Goal: Use online tool/utility: Utilize a website feature to perform a specific function

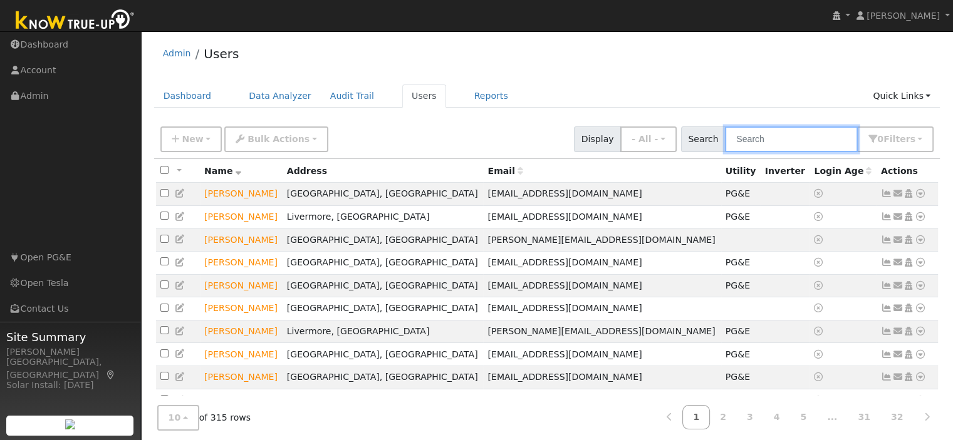
click at [764, 141] on input "text" at bounding box center [791, 140] width 133 height 26
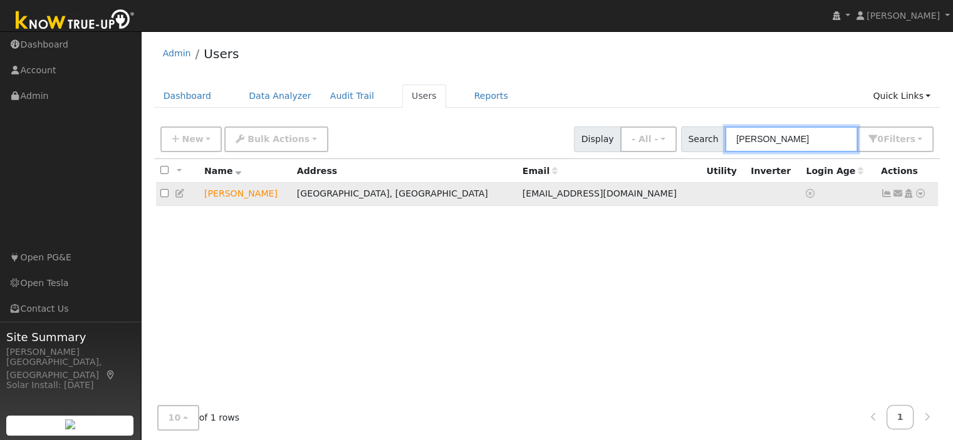
type input "tim sulliv"
click at [884, 195] on icon at bounding box center [886, 193] width 11 height 9
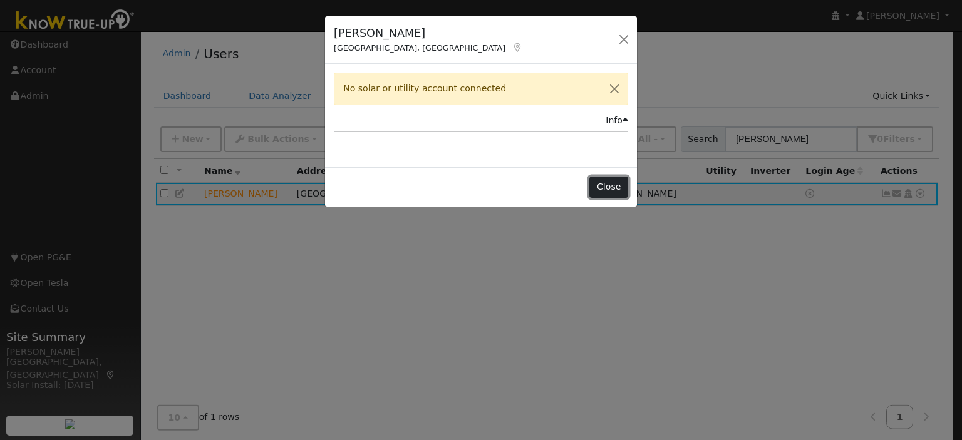
click at [604, 187] on button "Close" at bounding box center [608, 187] width 38 height 21
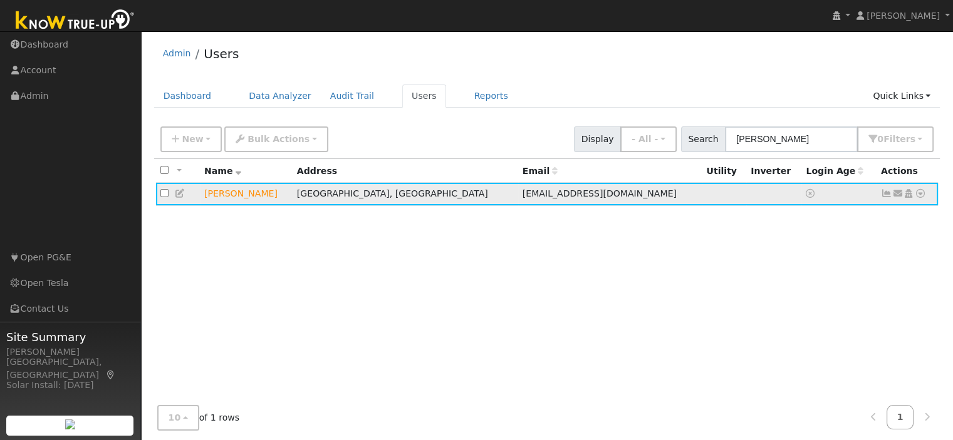
click at [922, 195] on icon at bounding box center [920, 193] width 11 height 9
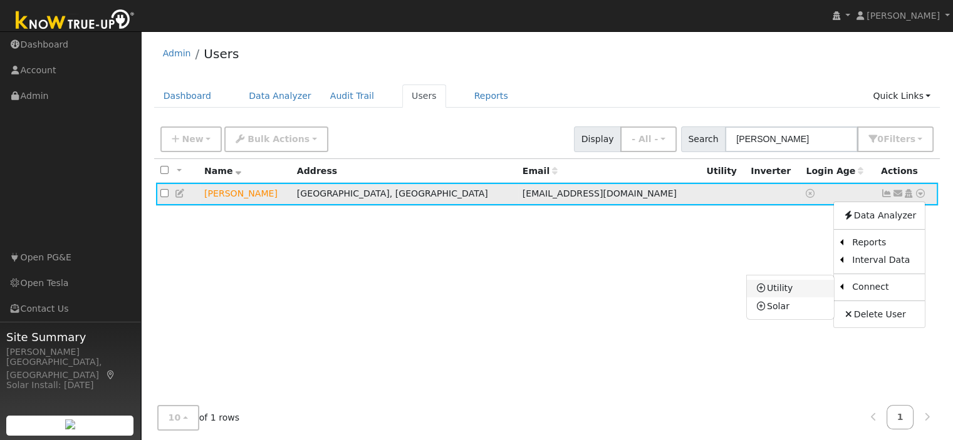
click at [799, 289] on link "Utility" at bounding box center [790, 289] width 87 height 18
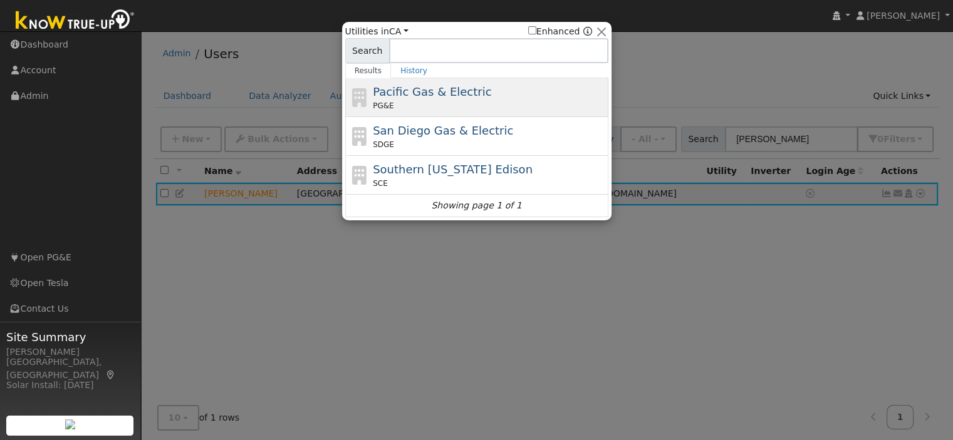
click at [474, 103] on div "PG&E" at bounding box center [489, 105] width 232 height 11
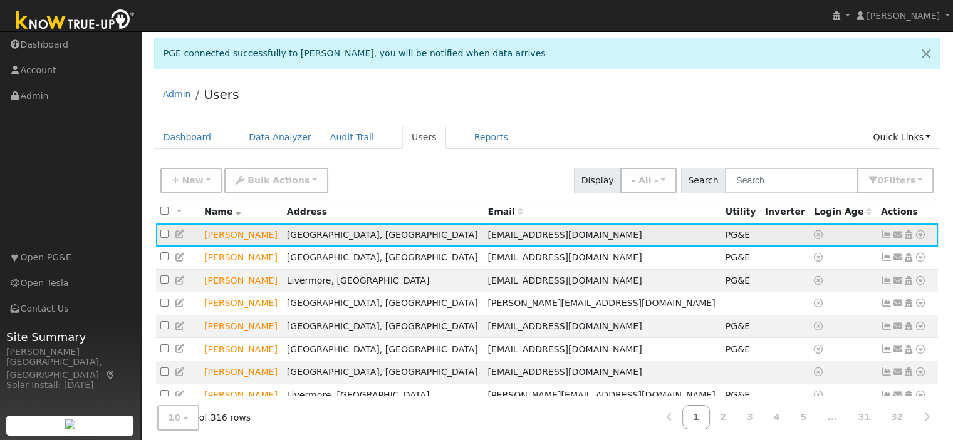
click at [920, 233] on icon at bounding box center [920, 235] width 11 height 9
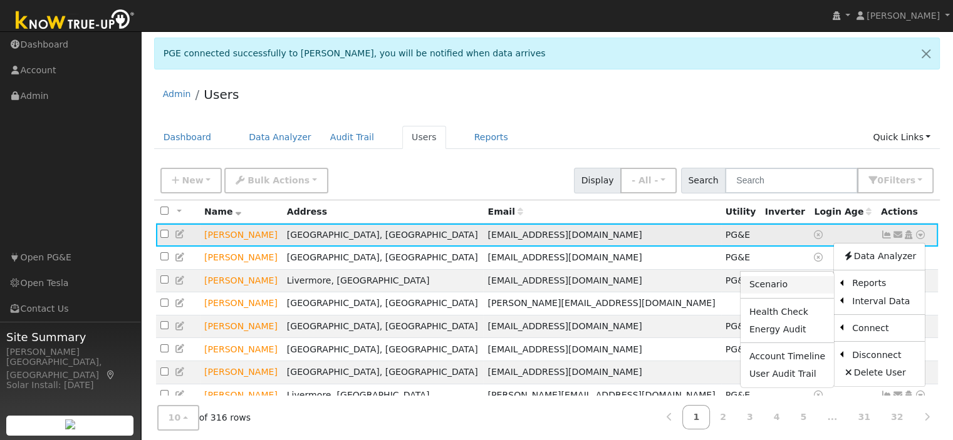
click at [789, 286] on link "Scenario" at bounding box center [786, 285] width 93 height 18
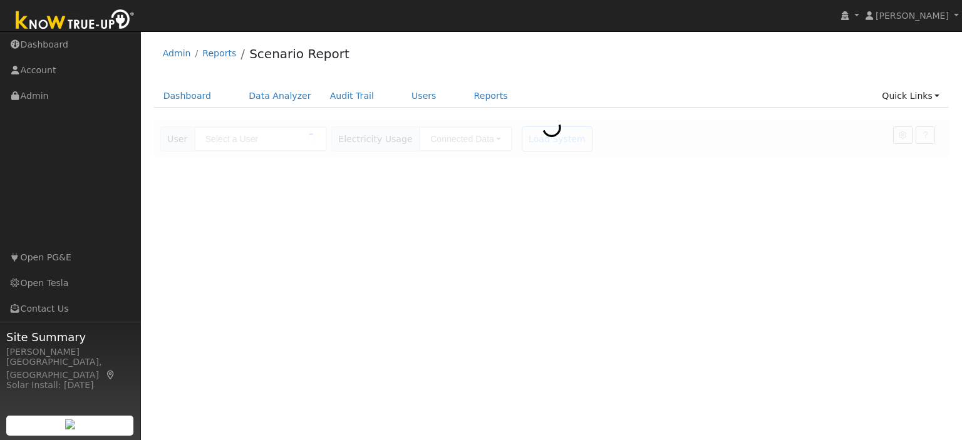
type input "[PERSON_NAME]"
type input "Pacific Gas & Electric"
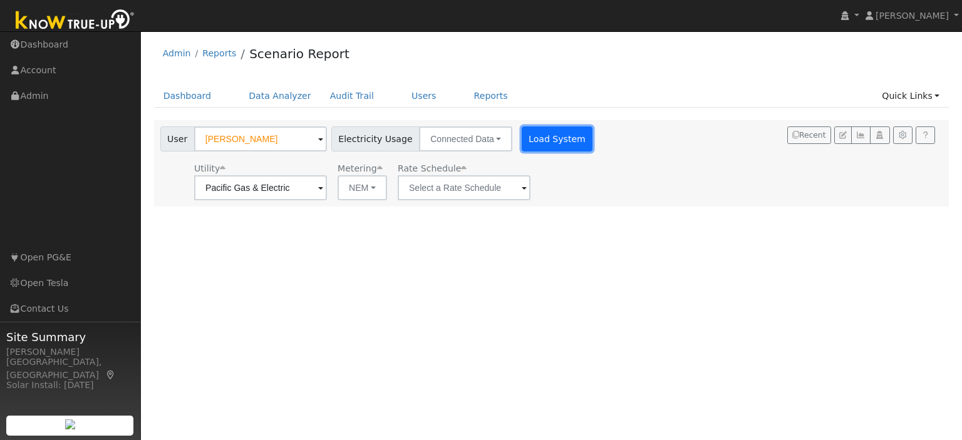
click at [539, 141] on button "Load System" at bounding box center [557, 139] width 71 height 25
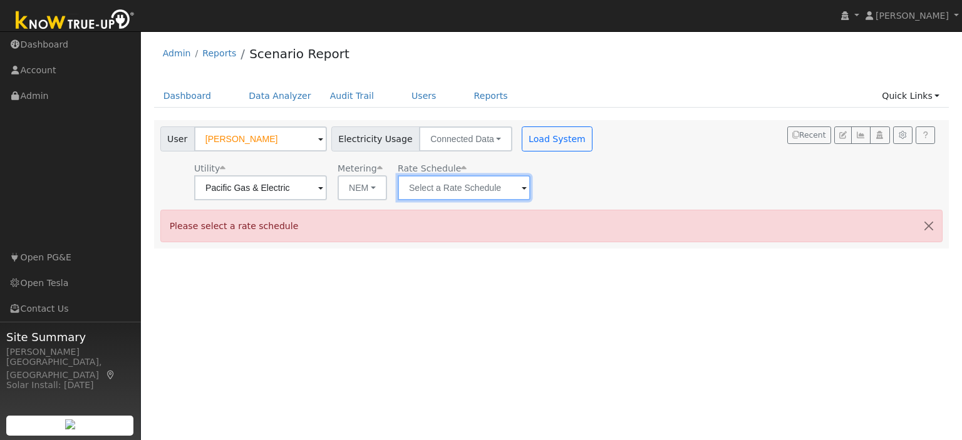
click at [327, 195] on input "text" at bounding box center [260, 187] width 133 height 25
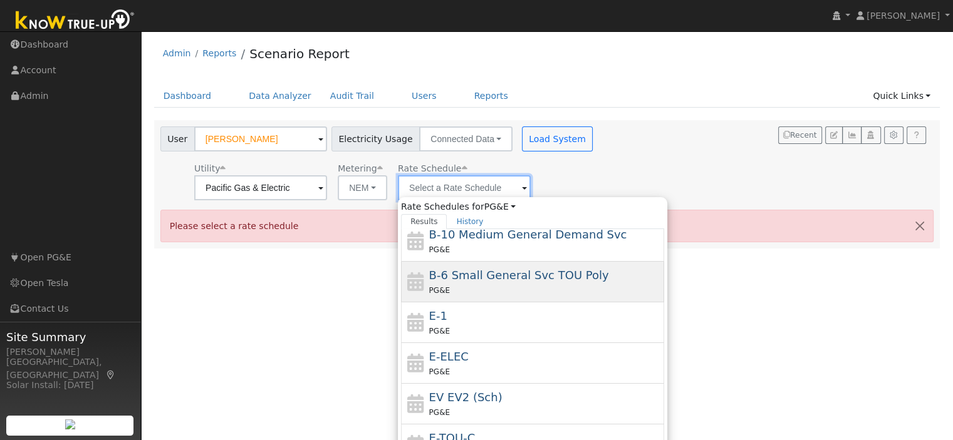
scroll to position [135, 0]
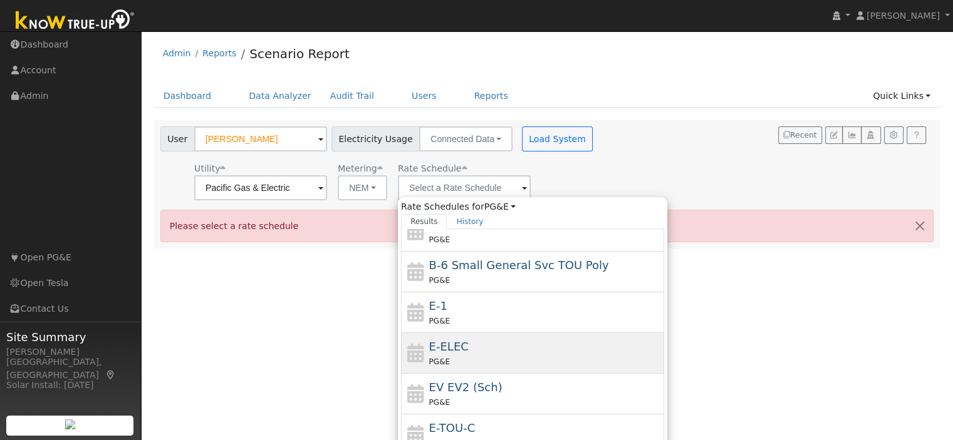
click at [487, 355] on div "PG&E" at bounding box center [545, 361] width 232 height 13
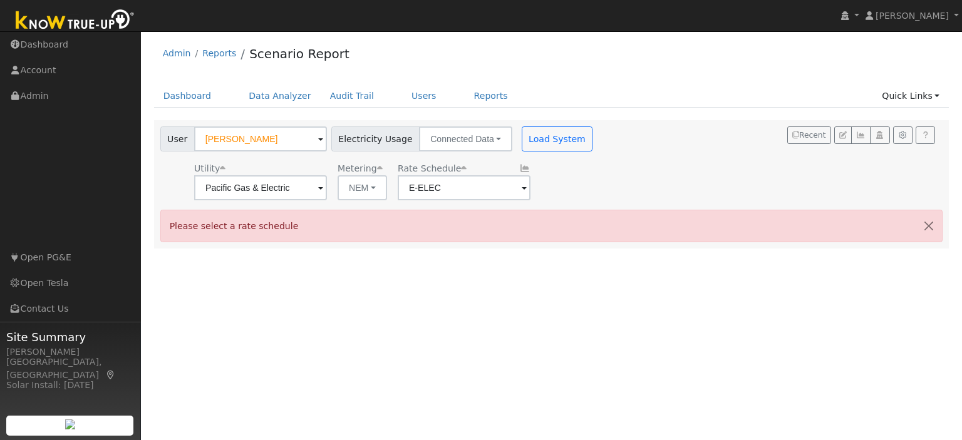
click at [323, 185] on span at bounding box center [320, 189] width 5 height 14
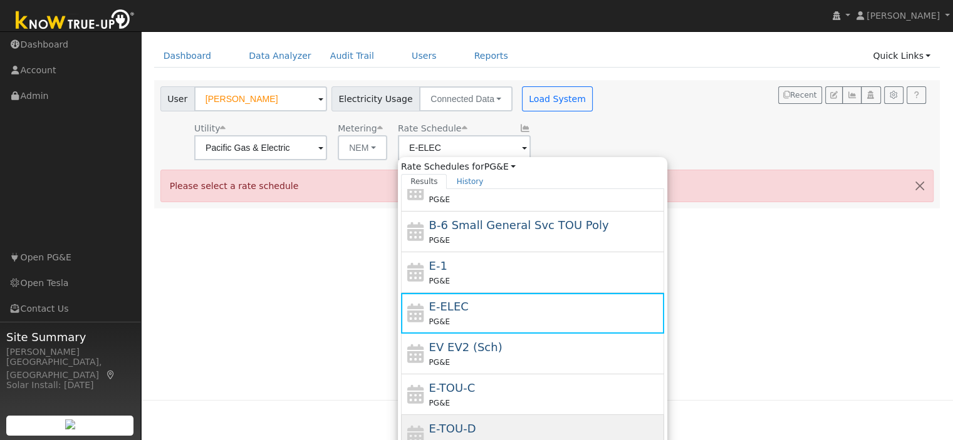
scroll to position [63, 0]
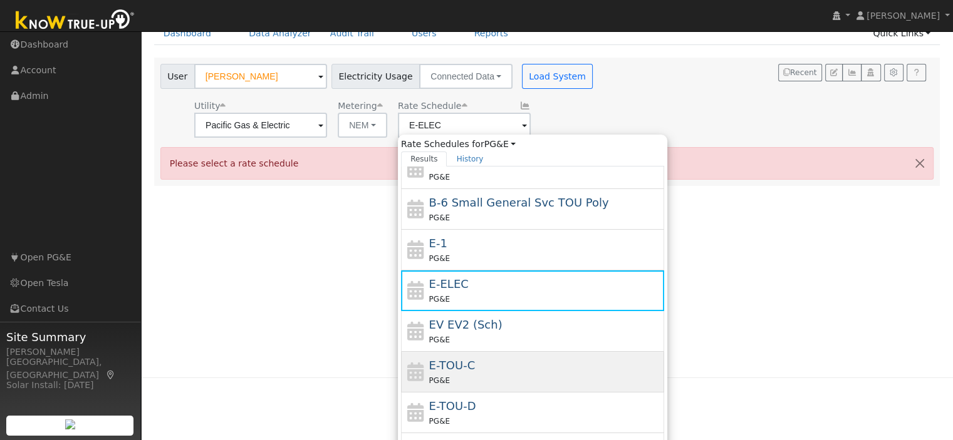
click at [472, 368] on div "E-TOU-C PG&E" at bounding box center [545, 372] width 232 height 30
type input "E-TOU-C"
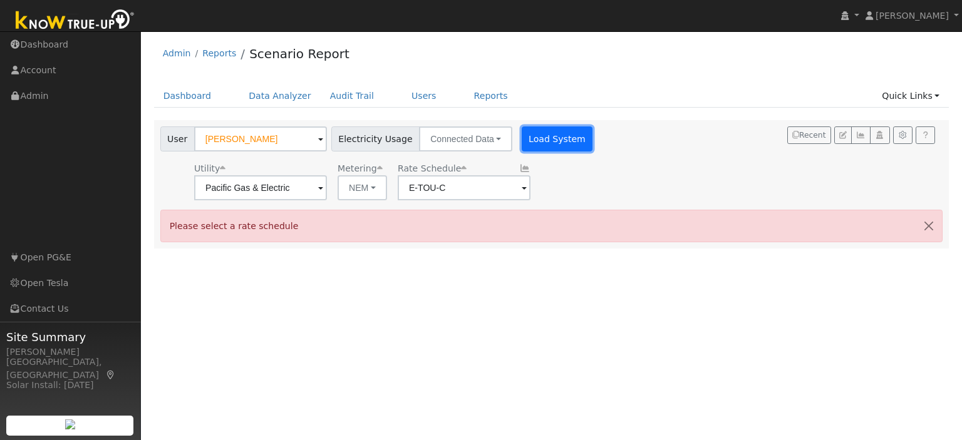
click at [539, 144] on button "Load System" at bounding box center [557, 139] width 71 height 25
